Goal: Transaction & Acquisition: Purchase product/service

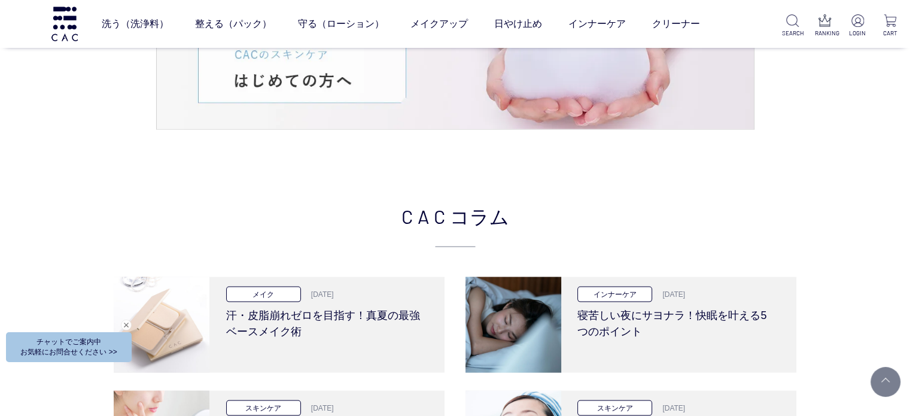
scroll to position [2573, 0]
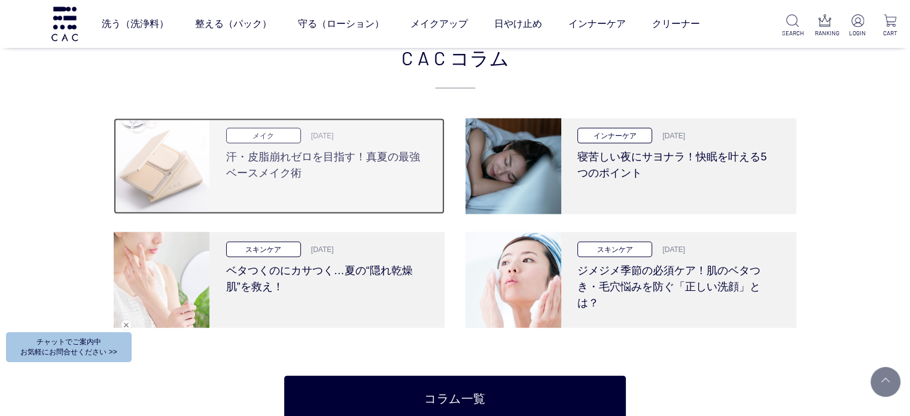
click at [423, 175] on h3 "汗・皮脂崩れゼロを目指す！真夏の最強ベースメイク術" at bounding box center [325, 163] width 199 height 38
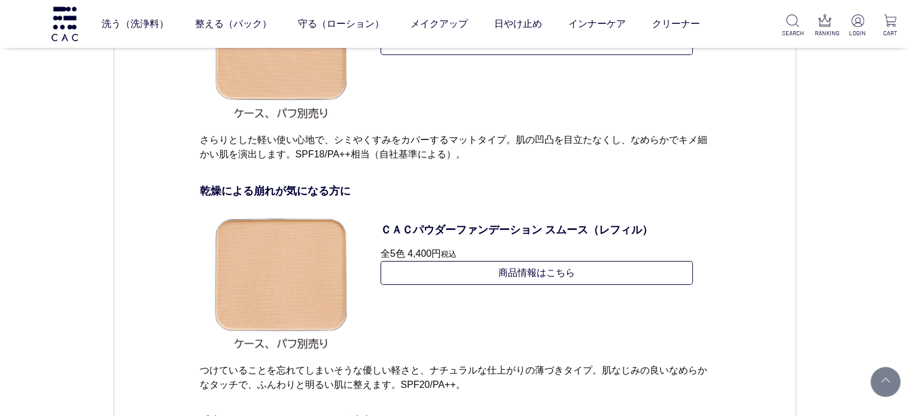
scroll to position [4607, 0]
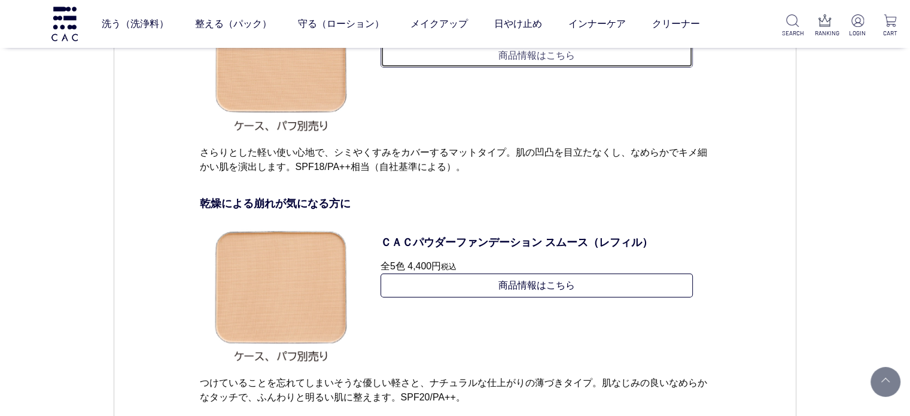
click at [473, 68] on link "商品情報はこちら" at bounding box center [537, 56] width 313 height 24
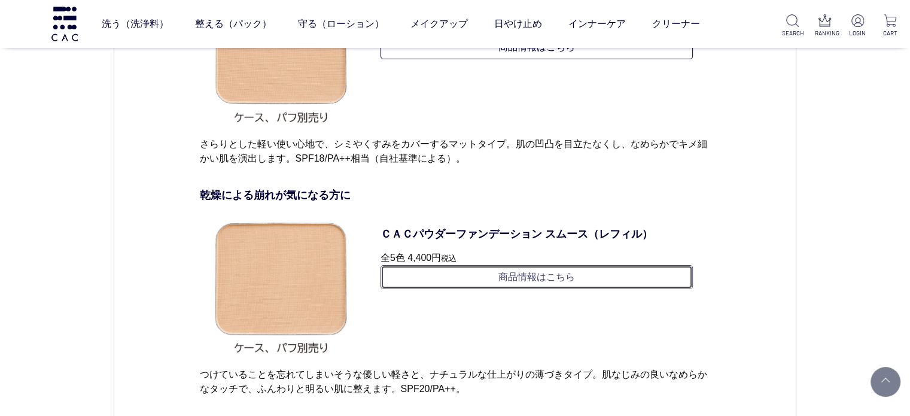
click at [567, 287] on link "商品情報はこちら" at bounding box center [537, 277] width 313 height 24
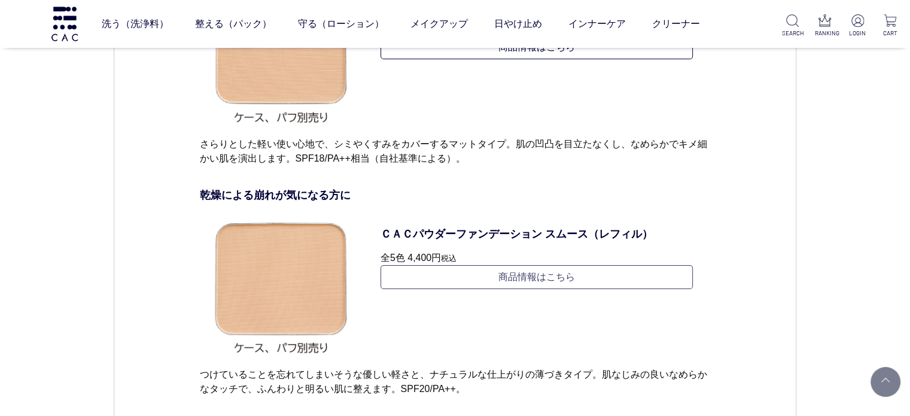
scroll to position [4623, 0]
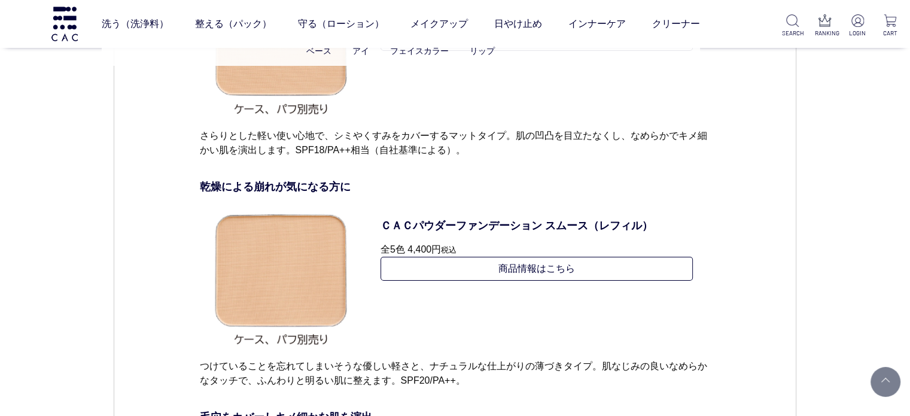
click at [531, 59] on ul "ベース アイ フェイスカラー リップ" at bounding box center [401, 50] width 598 height 29
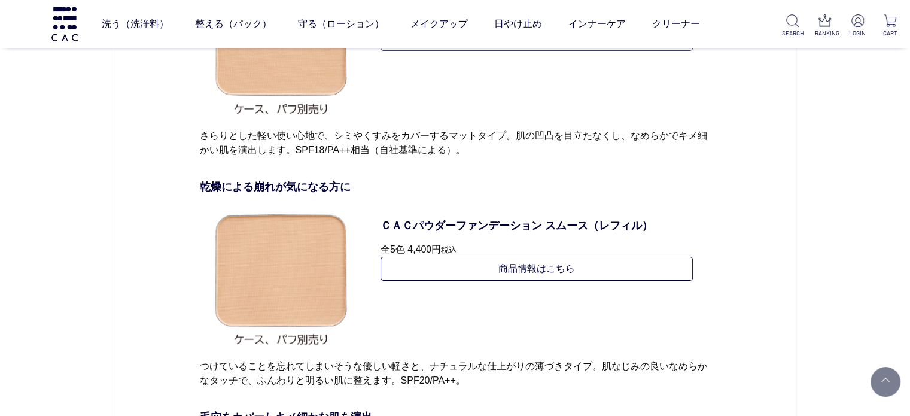
scroll to position [4564, 0]
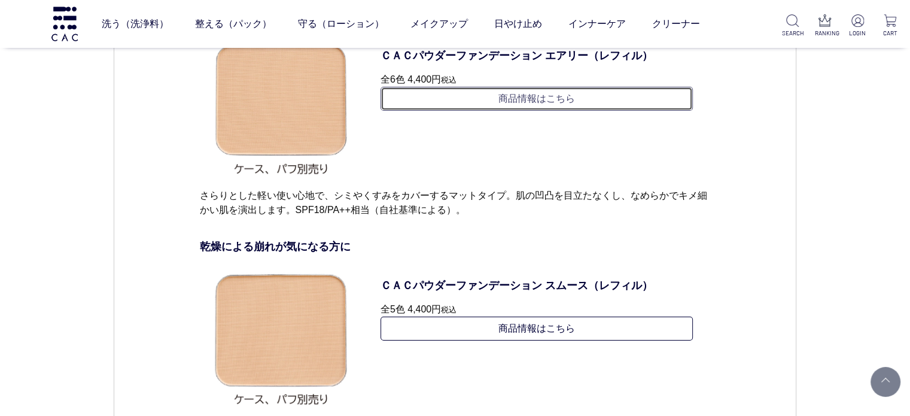
click at [507, 108] on link "商品情報はこちら" at bounding box center [537, 99] width 313 height 24
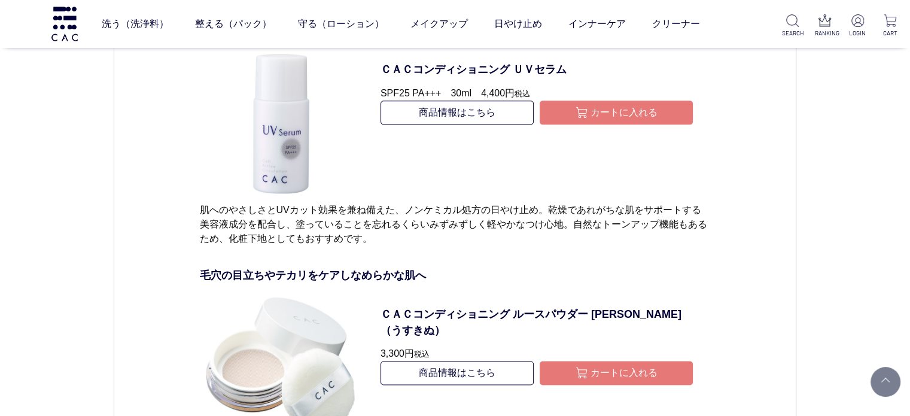
scroll to position [6247, 0]
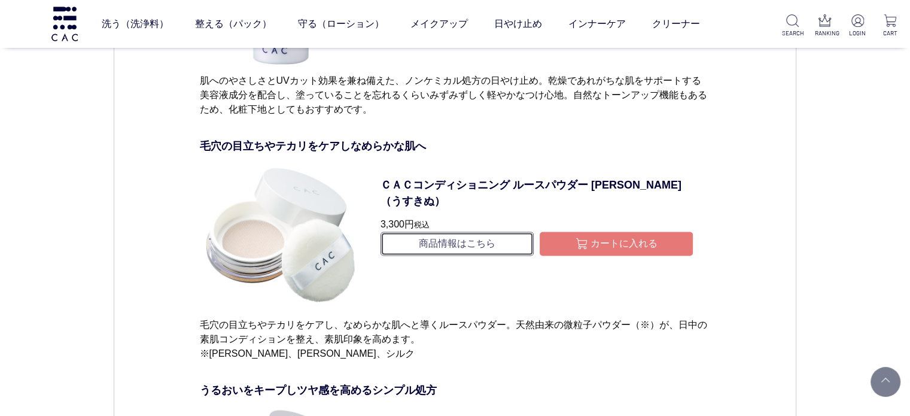
click at [518, 237] on link "商品情報はこちら" at bounding box center [457, 244] width 153 height 24
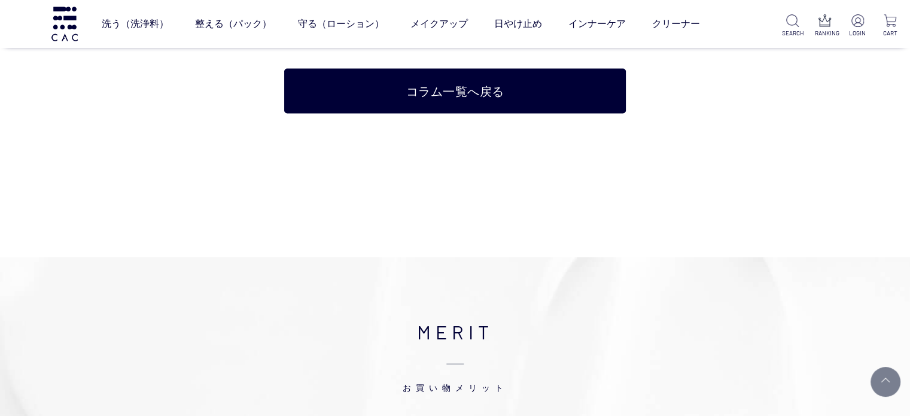
scroll to position [7179, 0]
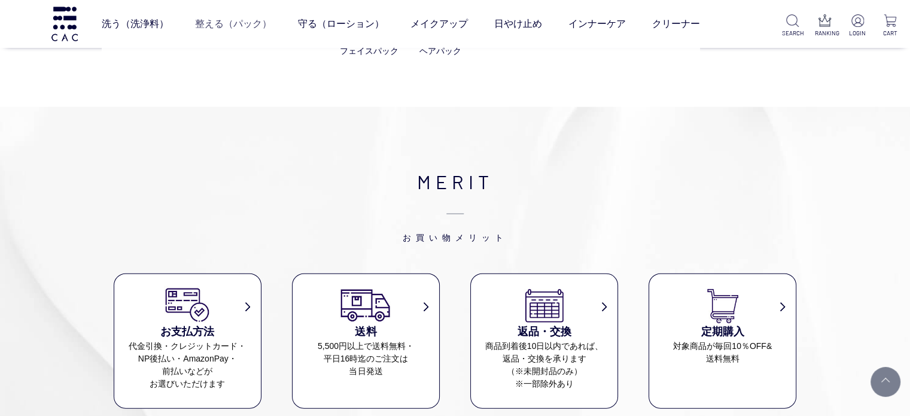
type button "カートに入れる"
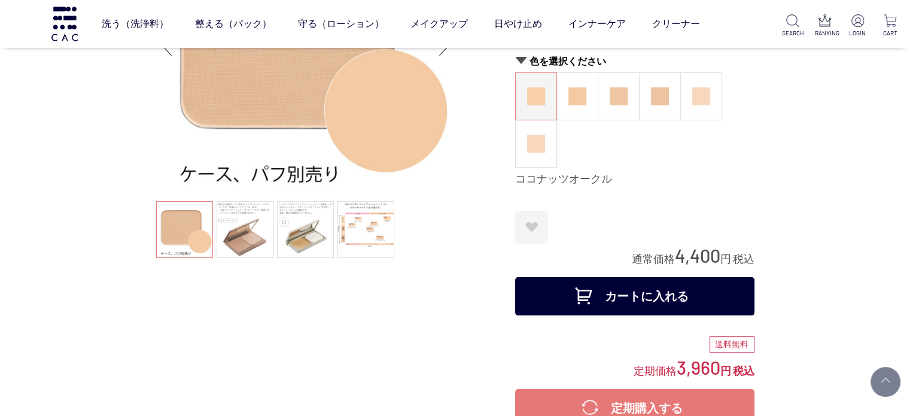
scroll to position [179, 0]
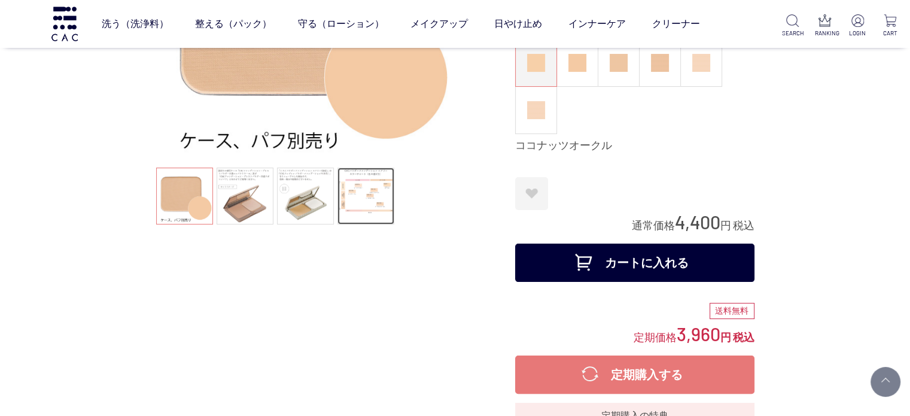
click at [345, 212] on link at bounding box center [365, 196] width 57 height 57
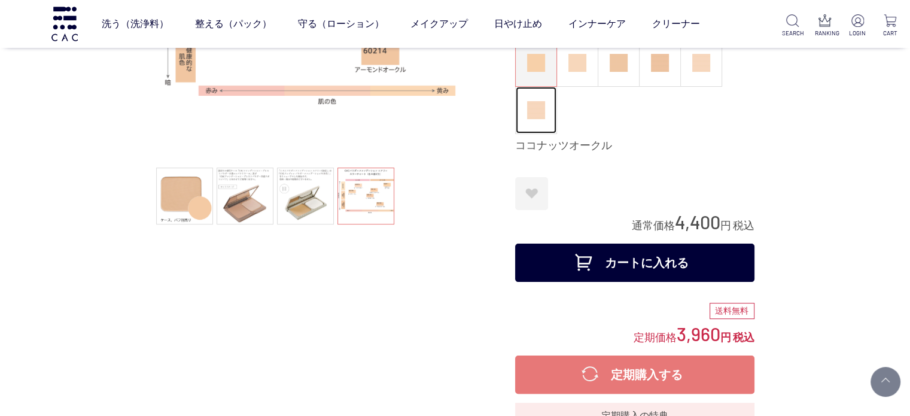
scroll to position [120, 0]
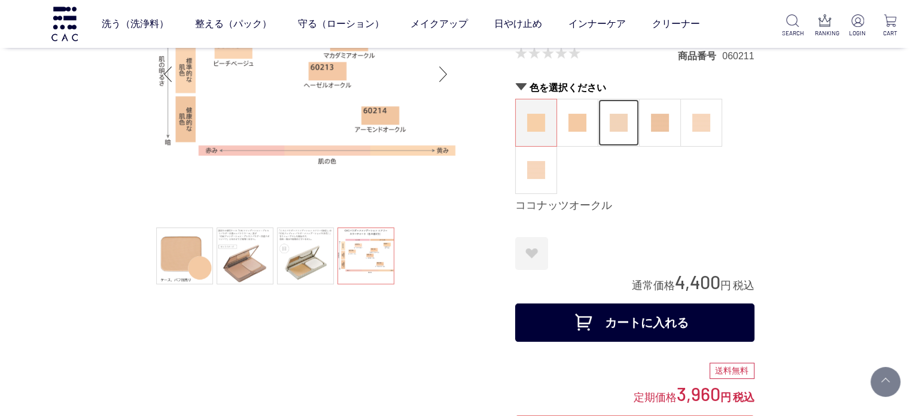
click at [610, 138] on figure at bounding box center [618, 122] width 41 height 47
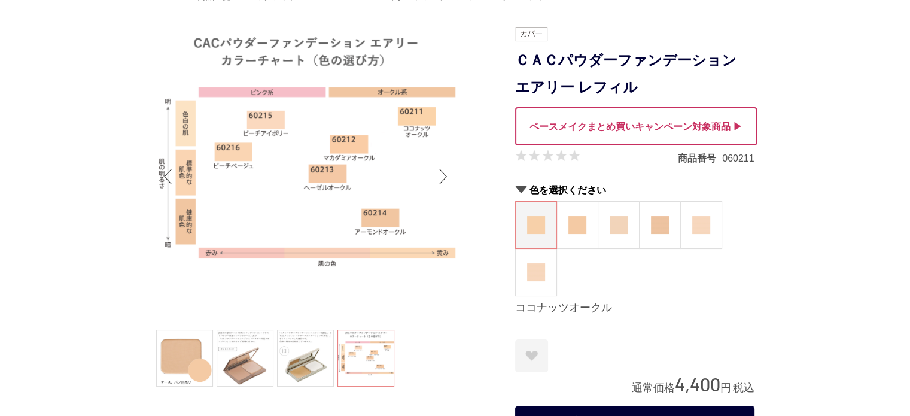
scroll to position [0, 0]
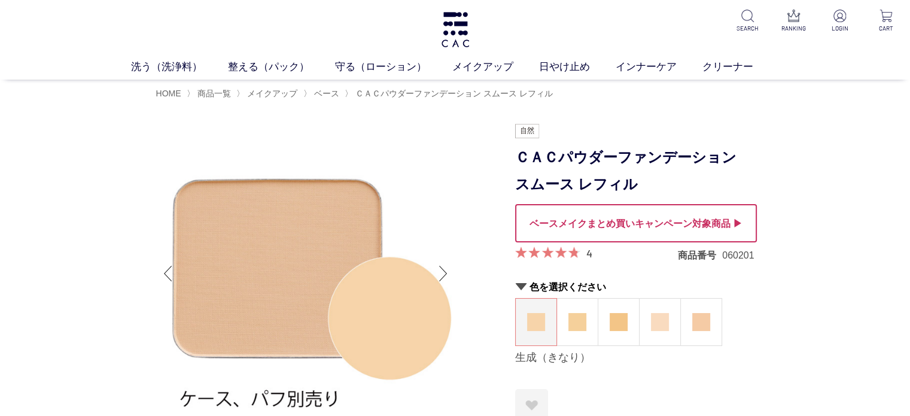
scroll to position [120, 0]
